Goal: Task Accomplishment & Management: Complete application form

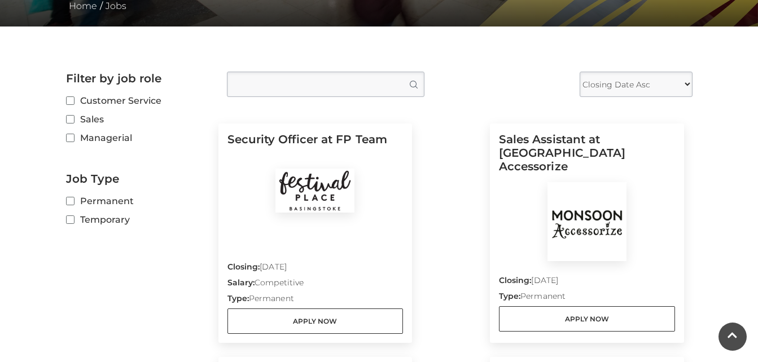
scroll to position [293, 0]
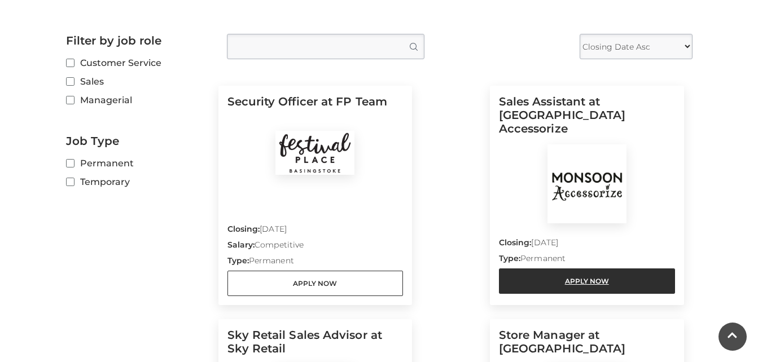
click at [580, 271] on link "Apply Now" at bounding box center [587, 281] width 176 height 25
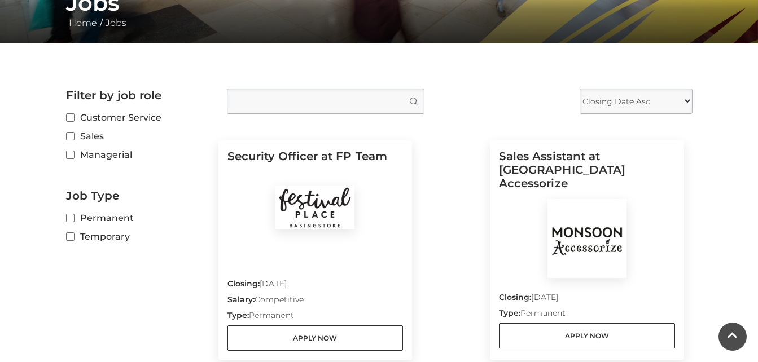
scroll to position [277, 0]
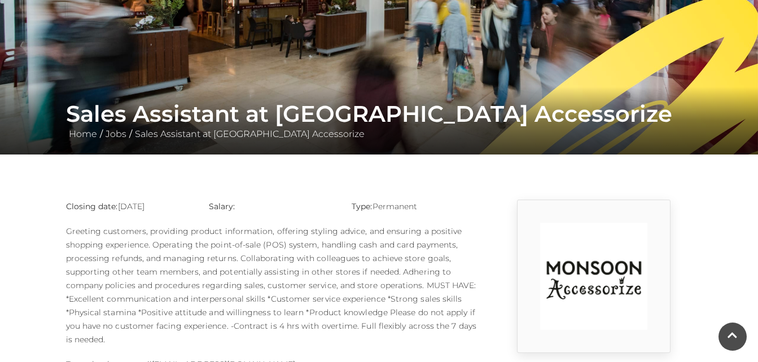
scroll to position [218, 0]
